Goal: Task Accomplishment & Management: Complete application form

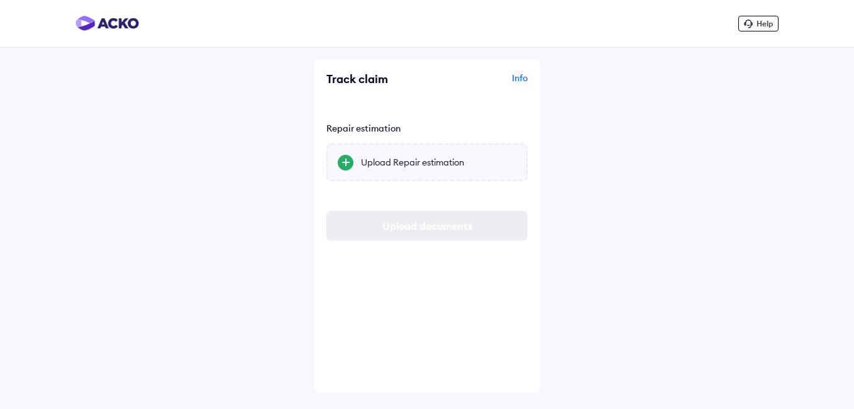
click at [367, 157] on div "Upload Repair estimation" at bounding box center [438, 161] width 155 height 13
click at [0, 0] on input "Upload Repair estimation" at bounding box center [0, 0] width 0 height 0
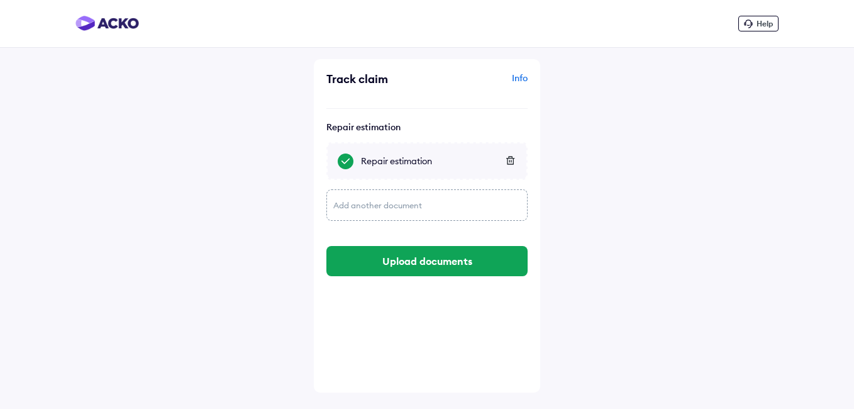
click at [398, 162] on div "Repair estimation" at bounding box center [438, 161] width 155 height 13
click at [0, 0] on input "Repair estimation" at bounding box center [0, 0] width 0 height 0
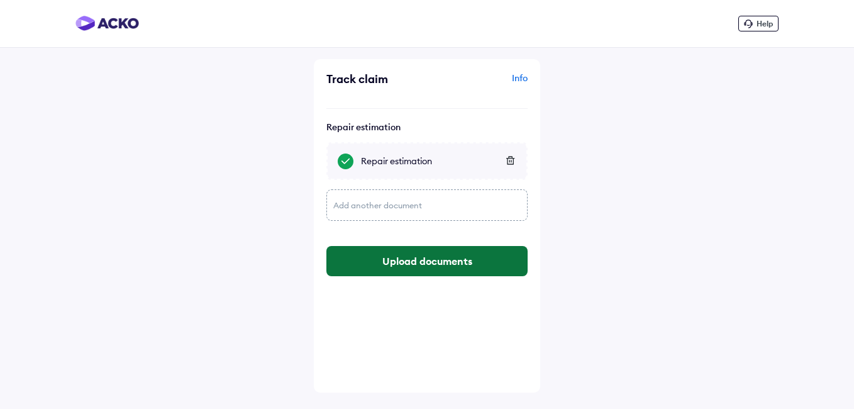
click at [437, 264] on button "Upload documents" at bounding box center [426, 261] width 201 height 30
